Goal: Information Seeking & Learning: Learn about a topic

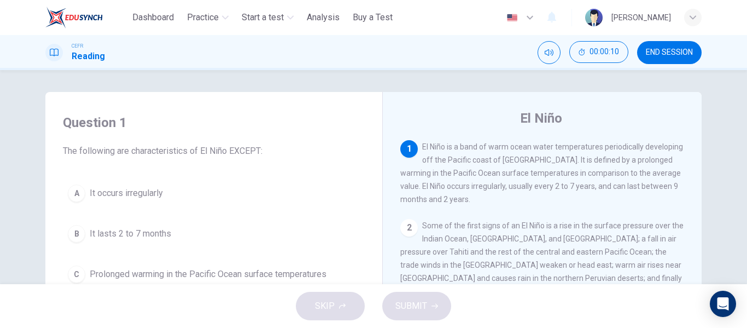
drag, startPoint x: 747, startPoint y: 66, endPoint x: 743, endPoint y: 109, distance: 43.3
click at [743, 109] on div "Dashboard Practice Start a test Analysis Buy a Test English ** ​ [PERSON_NAME] …" at bounding box center [373, 164] width 747 height 328
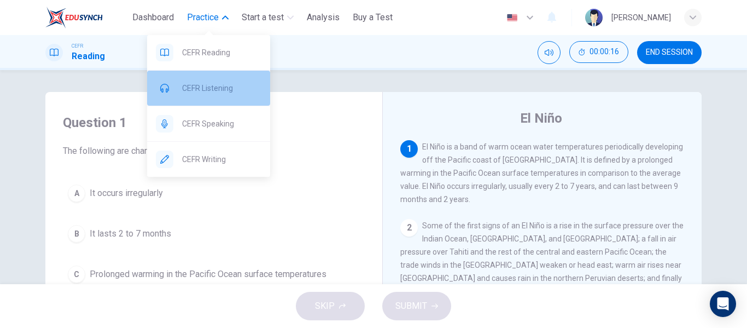
click at [206, 86] on span "CEFR Listening" at bounding box center [221, 87] width 79 height 13
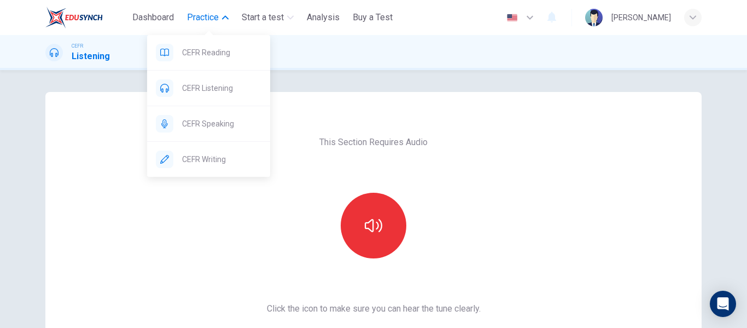
drag, startPoint x: 218, startPoint y: 51, endPoint x: 413, endPoint y: 64, distance: 195.6
click at [218, 51] on span "CEFR Reading" at bounding box center [221, 52] width 79 height 13
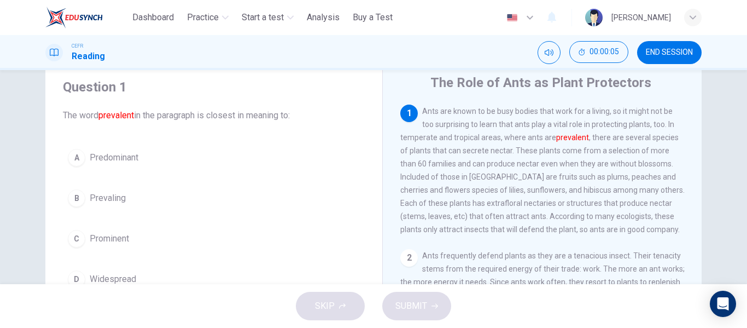
scroll to position [55, 0]
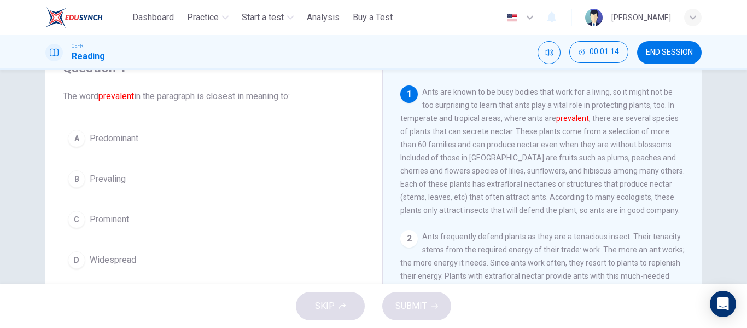
click at [512, 127] on div "1 Ants are known to be busy bodies that work for a living, so it might not be t…" at bounding box center [542, 150] width 284 height 131
click at [499, 111] on div "1 Ants are known to be busy bodies that work for a living, so it might not be t…" at bounding box center [542, 150] width 284 height 131
click at [429, 101] on div "1 Ants are known to be busy bodies that work for a living, so it might not be t…" at bounding box center [542, 150] width 284 height 131
drag, startPoint x: 419, startPoint y: 90, endPoint x: 492, endPoint y: 121, distance: 79.1
click at [517, 178] on span "Ants are known to be busy bodies that work for a living, so it might not be too…" at bounding box center [542, 151] width 284 height 127
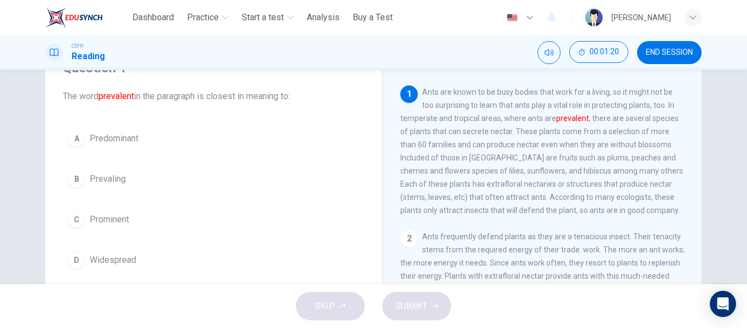
drag, startPoint x: 492, startPoint y: 121, endPoint x: 483, endPoint y: 106, distance: 17.9
click at [489, 116] on span "Ants are known to be busy bodies that work for a living, so it might not be too…" at bounding box center [542, 151] width 284 height 127
drag, startPoint x: 422, startPoint y: 90, endPoint x: 466, endPoint y: 136, distance: 63.8
click at [465, 136] on span "Ants are known to be busy bodies that work for a living, so it might not be too…" at bounding box center [542, 151] width 284 height 127
click at [466, 136] on span "Ants are known to be busy bodies that work for a living, so it might not be too…" at bounding box center [542, 151] width 284 height 127
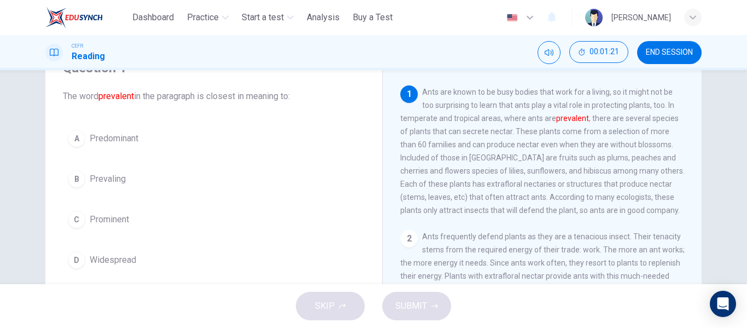
drag, startPoint x: 466, startPoint y: 135, endPoint x: 465, endPoint y: 119, distance: 15.9
click at [465, 133] on span "Ants are known to be busy bodies that work for a living, so it might not be too…" at bounding box center [542, 151] width 284 height 127
click at [471, 129] on span "Ants are known to be busy bodies that work for a living, so it might not be too…" at bounding box center [542, 151] width 284 height 127
click at [471, 130] on span "Ants are known to be busy bodies that work for a living, so it might not be too…" at bounding box center [542, 151] width 284 height 127
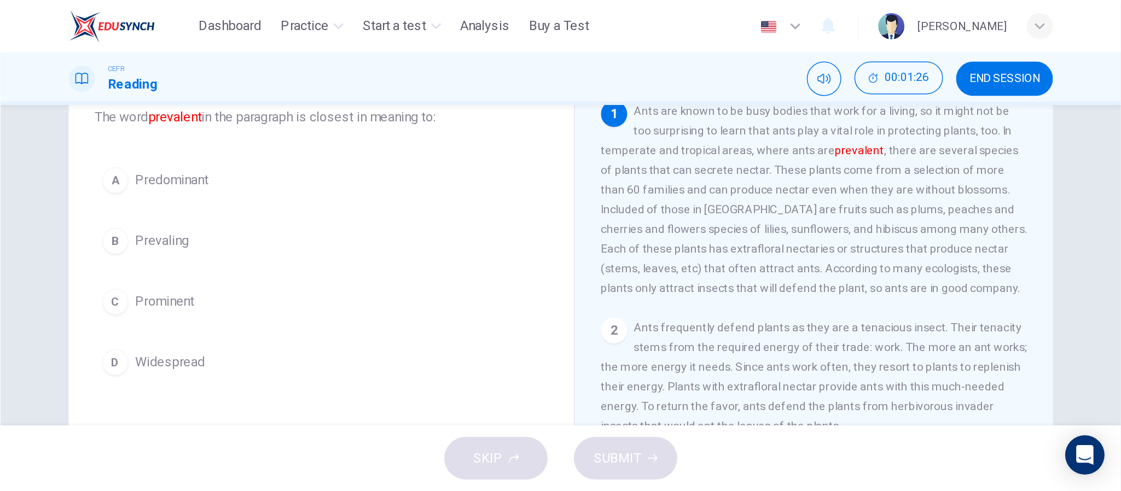
scroll to position [0, 0]
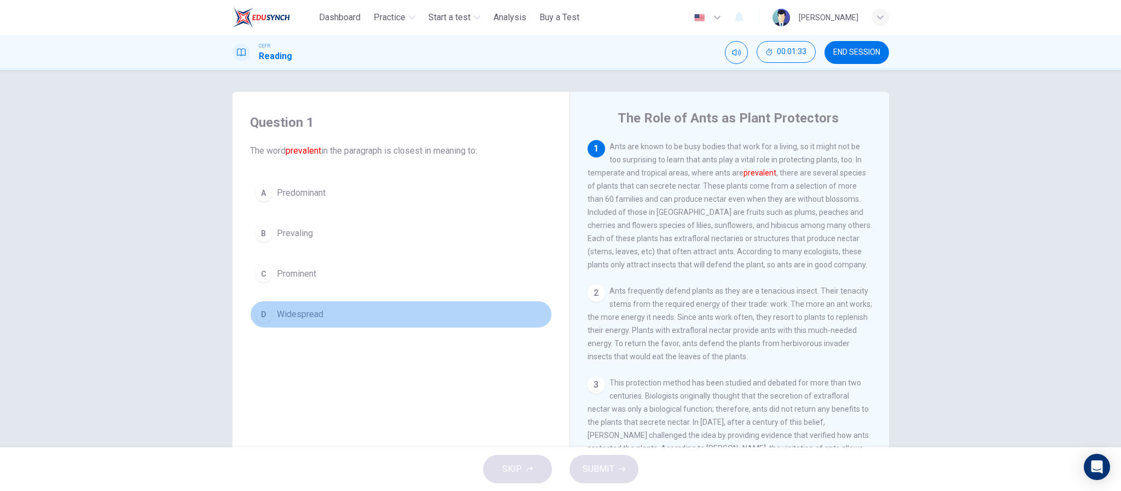
drag, startPoint x: 683, startPoint y: 3, endPoint x: 560, endPoint y: 279, distance: 301.9
click at [419, 307] on button "D Widespread" at bounding box center [401, 314] width 302 height 27
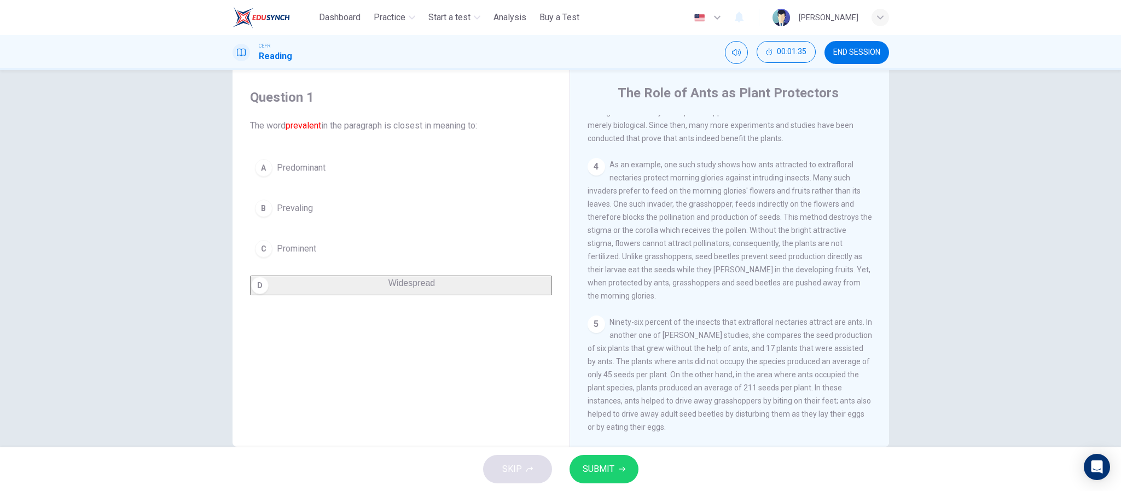
scroll to position [46, 0]
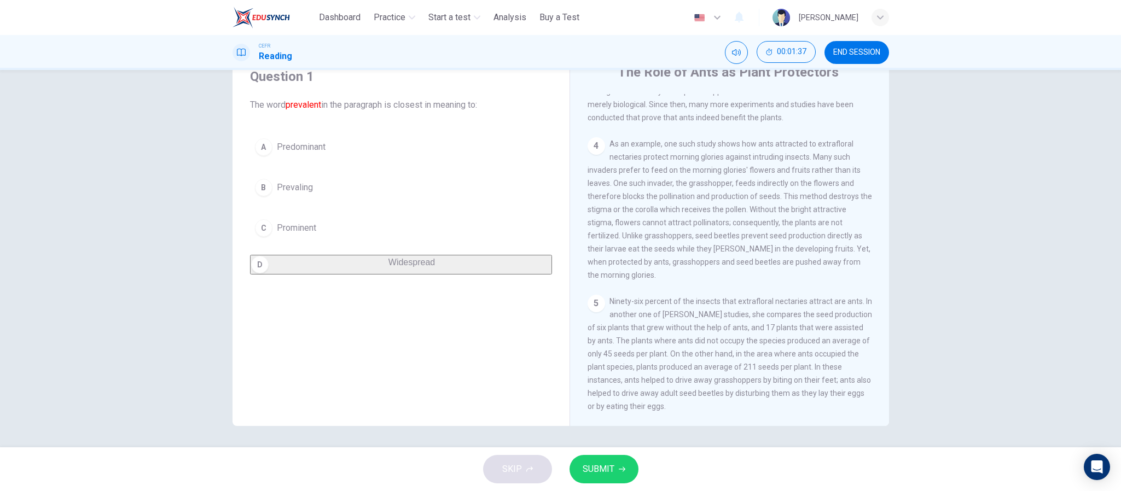
drag, startPoint x: 672, startPoint y: 402, endPoint x: 624, endPoint y: 264, distance: 145.8
click at [606, 310] on span "Ninety-six percent of the insects that extrafloral nectaries attract are ants. …" at bounding box center [729, 354] width 284 height 114
click at [624, 264] on span "As an example, one such study shows how ants attracted to extrafloral nectaries…" at bounding box center [729, 209] width 284 height 140
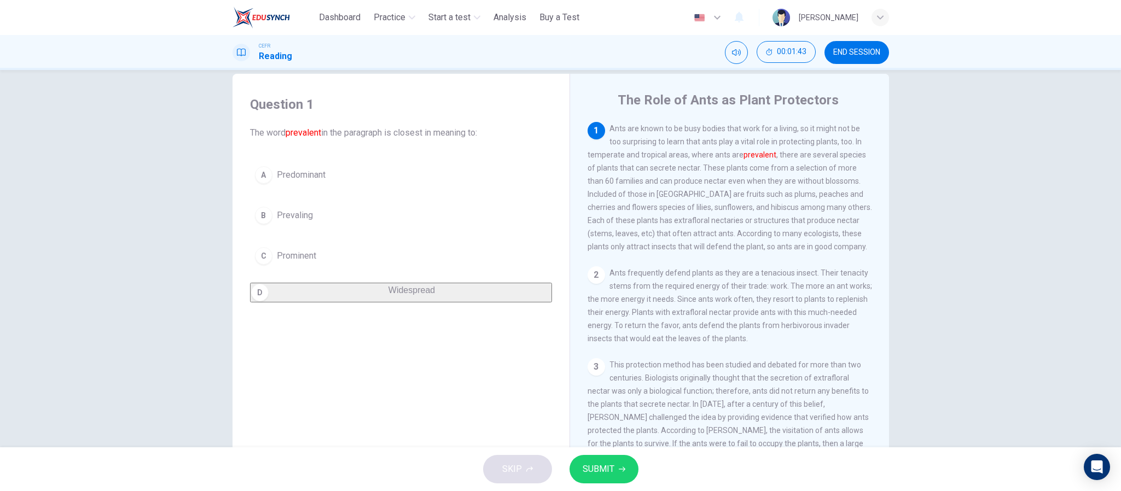
scroll to position [16, 0]
drag, startPoint x: 609, startPoint y: 126, endPoint x: 670, endPoint y: 191, distance: 89.0
click at [670, 191] on span "Ants are known to be busy bodies that work for a living, so it might not be too…" at bounding box center [729, 189] width 284 height 127
click at [463, 12] on span "Start a test" at bounding box center [449, 17] width 42 height 13
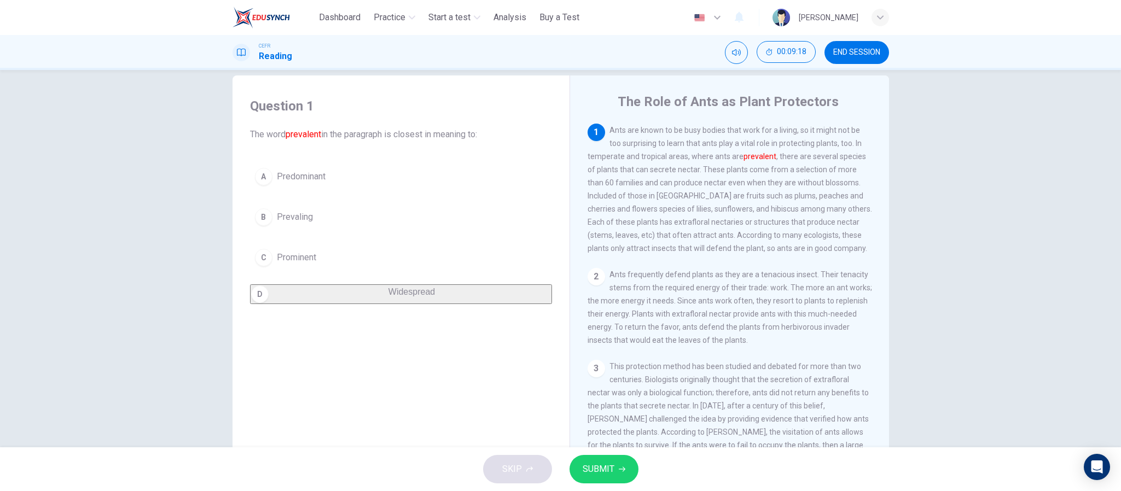
click at [650, 203] on span "Ants are known to be busy bodies that work for a living, so it might not be too…" at bounding box center [729, 189] width 284 height 127
drag, startPoint x: 614, startPoint y: 143, endPoint x: 668, endPoint y: 196, distance: 75.8
click at [668, 196] on span "Ants are known to be busy bodies that work for a living, so it might not be too…" at bounding box center [729, 189] width 284 height 127
click at [747, 327] on div "Question 1 The word prevalent in the paragraph is closest in meaning to: A Pred…" at bounding box center [560, 258] width 1121 height 377
